Goal: Navigation & Orientation: Go to known website

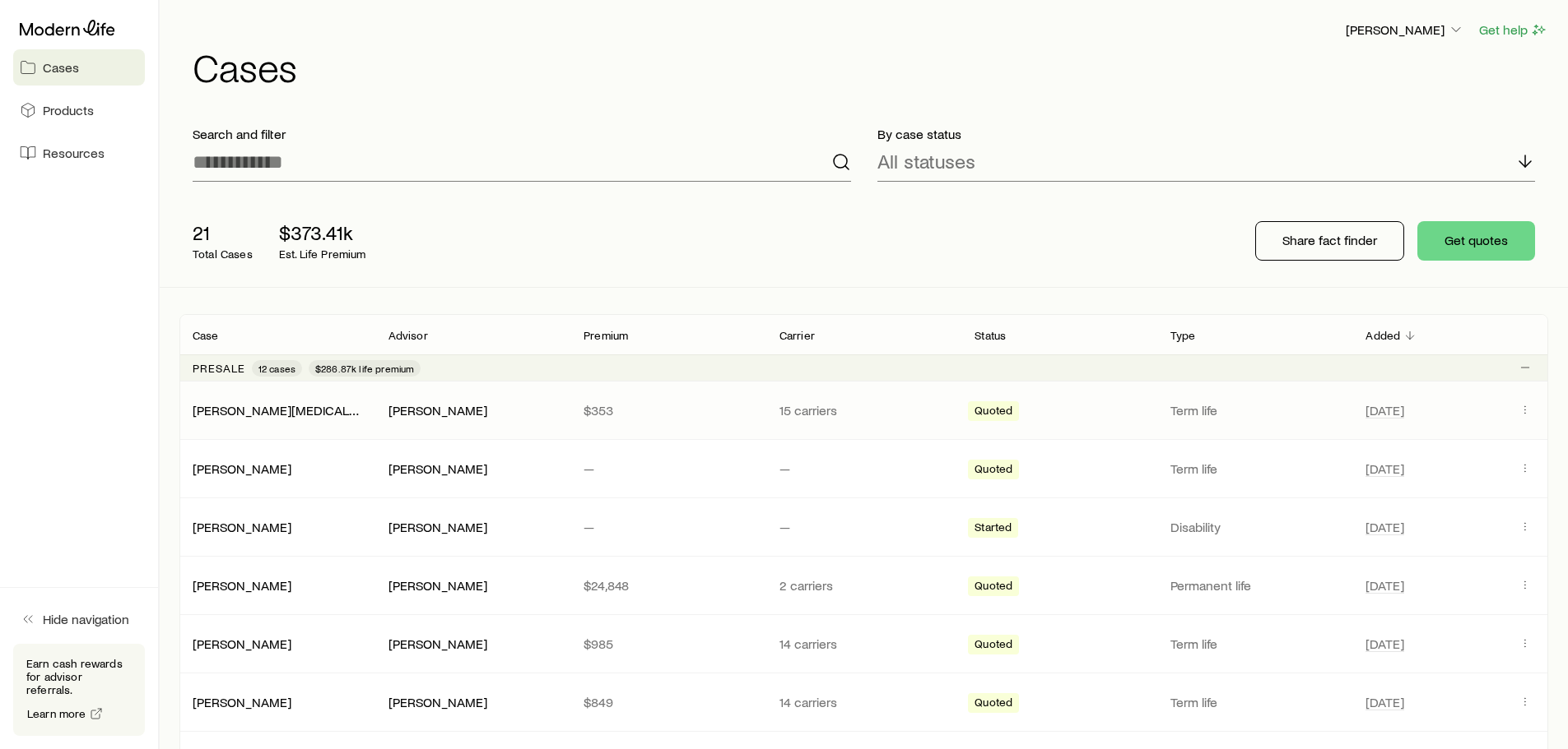
drag, startPoint x: 1544, startPoint y: 413, endPoint x: 1493, endPoint y: 422, distance: 51.8
click at [1493, 421] on div "[PERSON_NAME][MEDICAL_DATA] [PERSON_NAME] $353 15 carriers Quoted Term life [DA…" at bounding box center [864, 410] width 1369 height 58
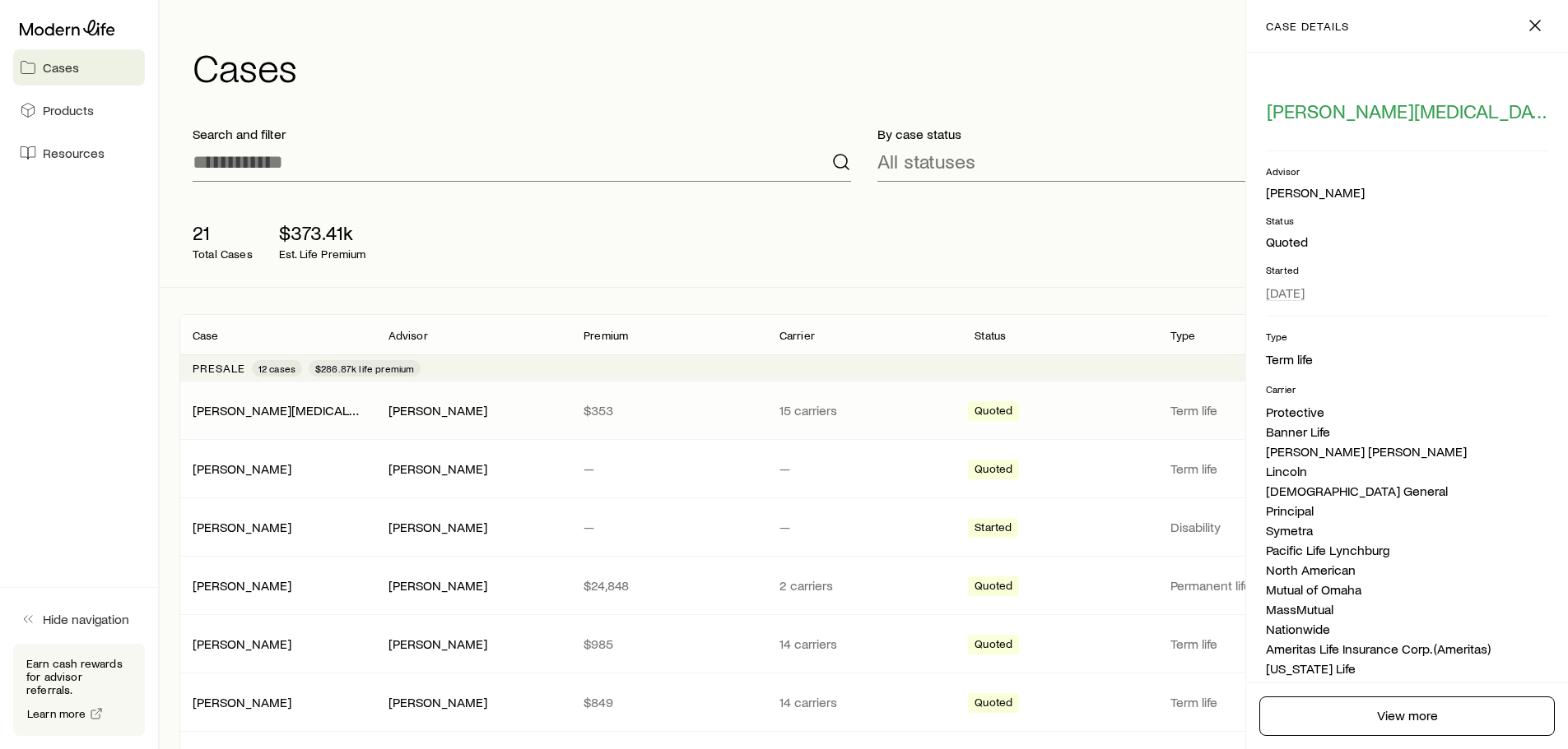
click at [1029, 270] on div "21 Total Cases $373.41k Est. Life Premium Share fact finder Get quotes" at bounding box center [864, 241] width 1369 height 92
drag, startPoint x: 1539, startPoint y: 29, endPoint x: 1536, endPoint y: 49, distance: 20.2
click at [1538, 29] on icon "button" at bounding box center [1535, 26] width 20 height 20
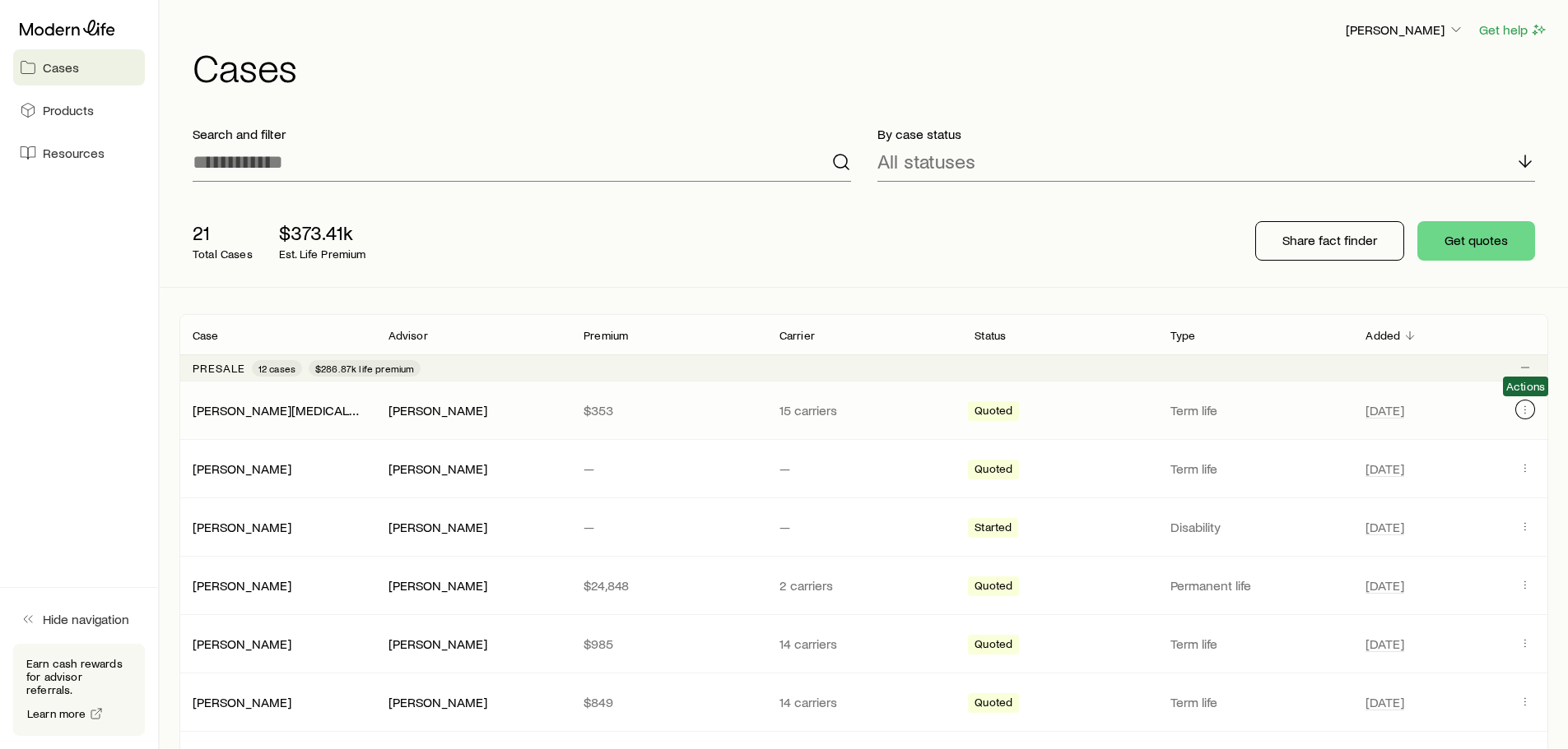
click at [1527, 403] on button "Client cases" at bounding box center [1525, 410] width 20 height 20
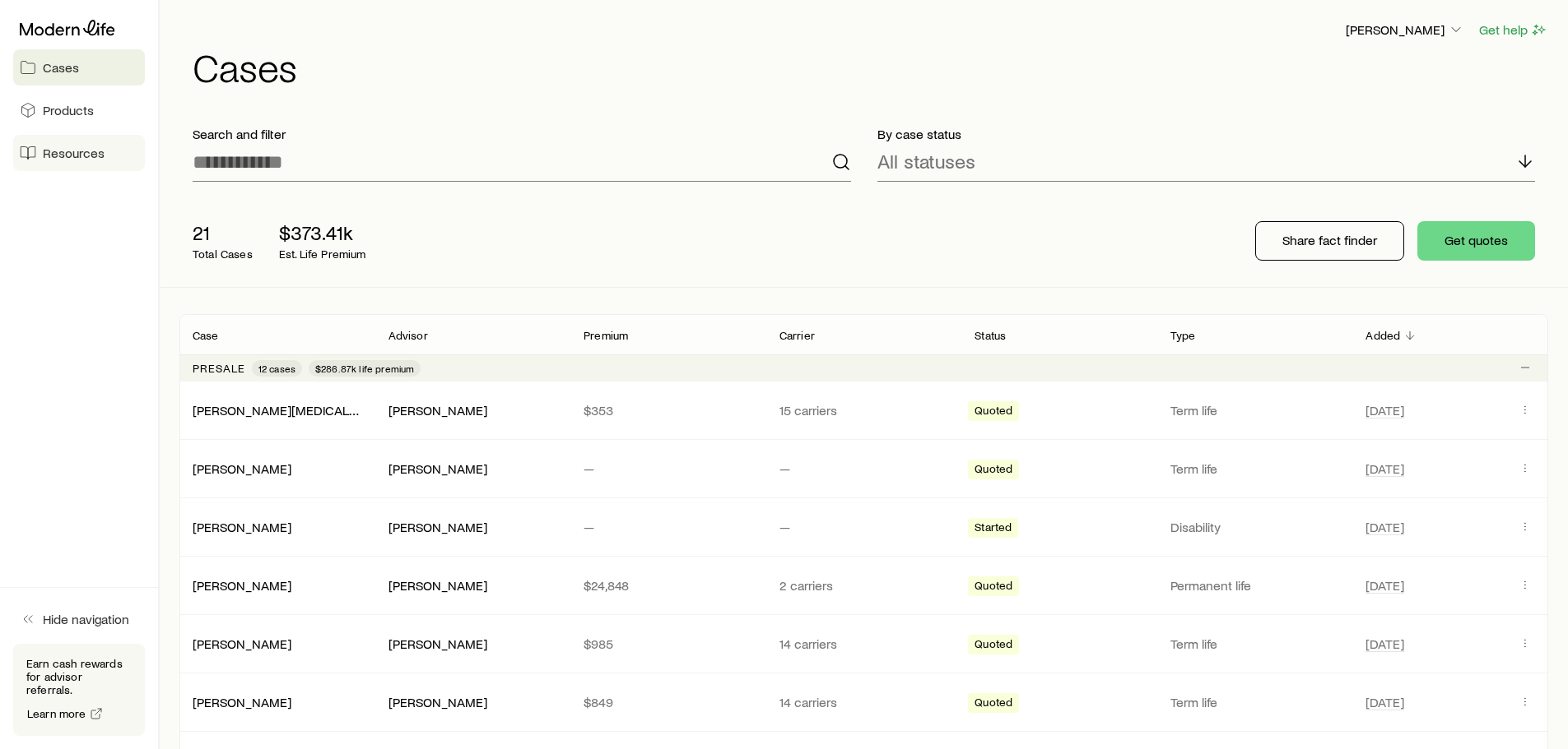
click at [71, 155] on span "Resources" at bounding box center [74, 153] width 62 height 17
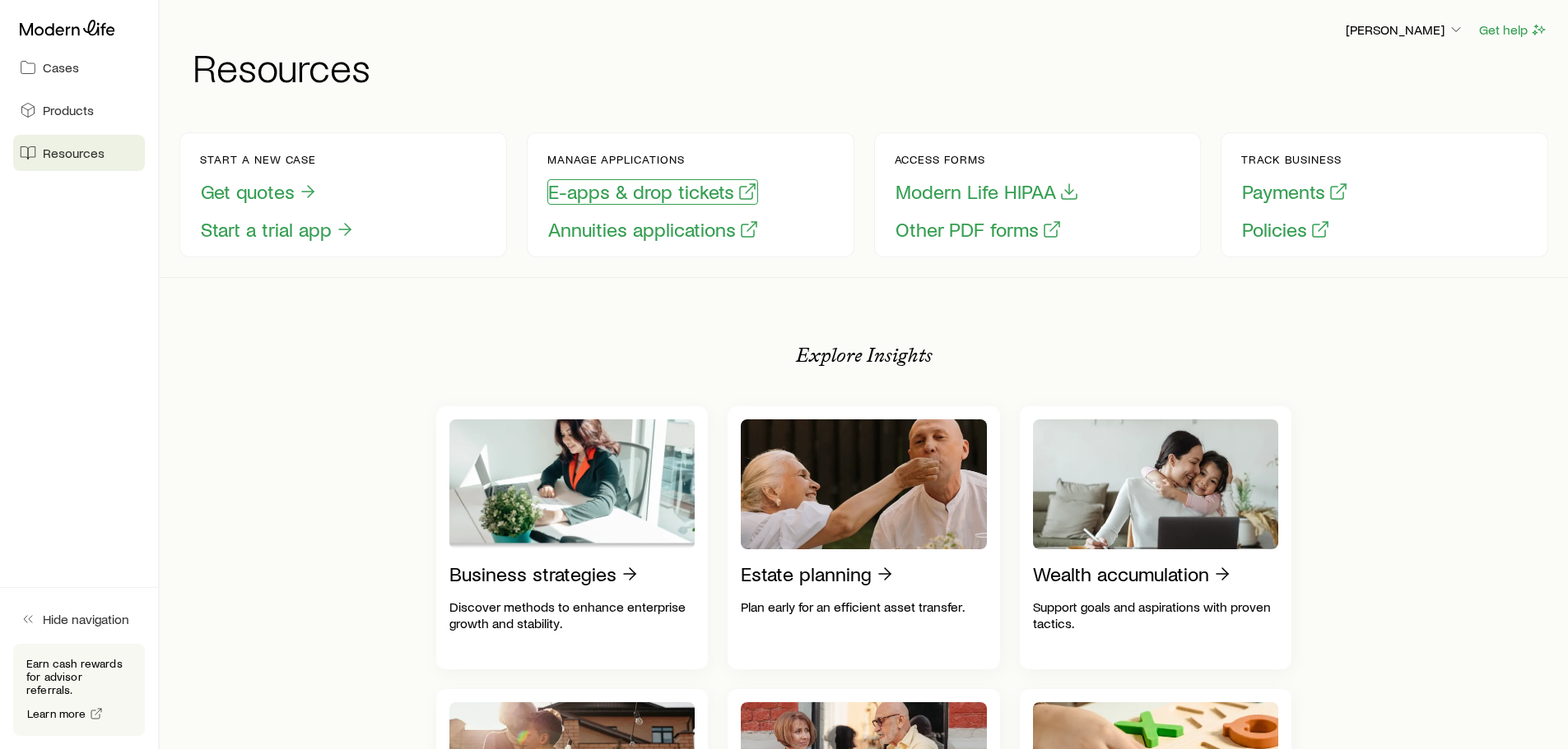
click at [639, 186] on button "E-apps & drop tickets" at bounding box center [652, 192] width 210 height 26
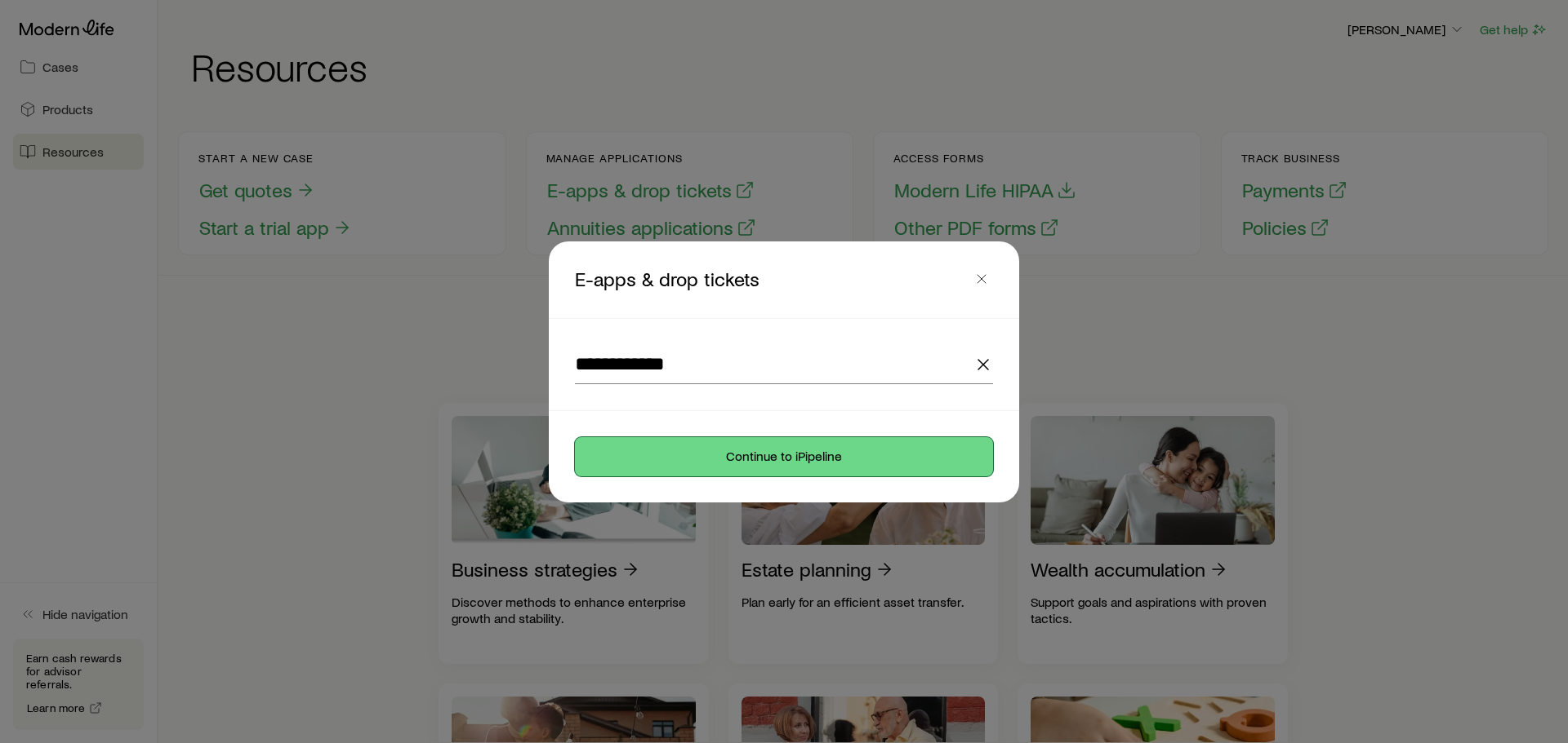
click at [809, 455] on button "Continue to iPipeline" at bounding box center [784, 457] width 418 height 39
